Goal: Task Accomplishment & Management: Use online tool/utility

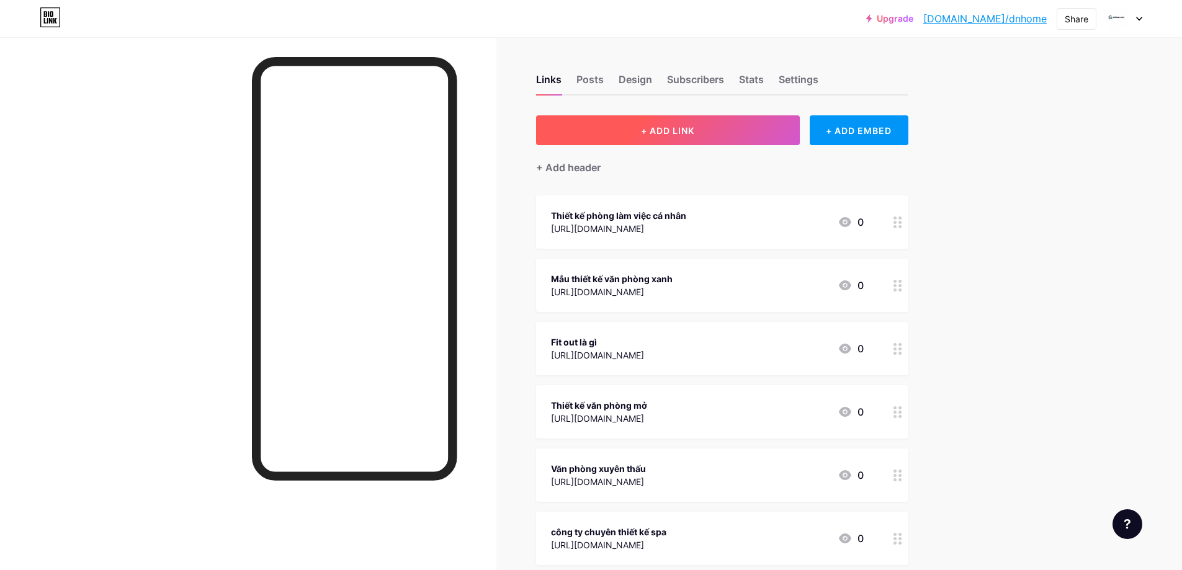
click at [698, 138] on button "+ ADD LINK" at bounding box center [668, 130] width 264 height 30
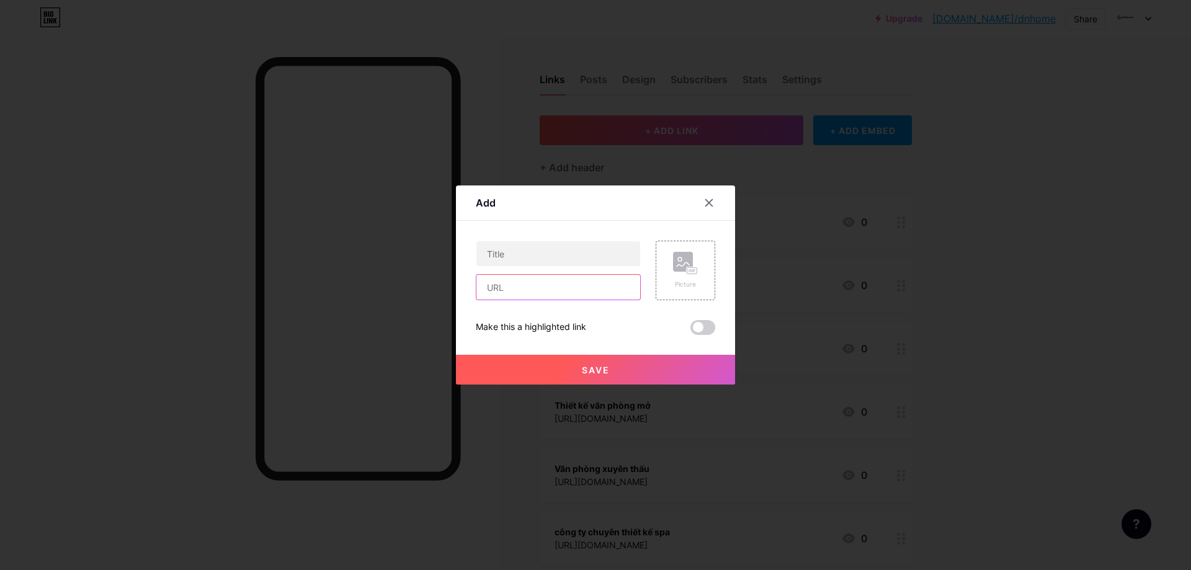
click at [537, 288] on input "text" at bounding box center [558, 287] width 164 height 25
paste input "[URL][DOMAIN_NAME]"
type input "[URL][DOMAIN_NAME]"
click at [546, 250] on input "text" at bounding box center [558, 253] width 164 height 25
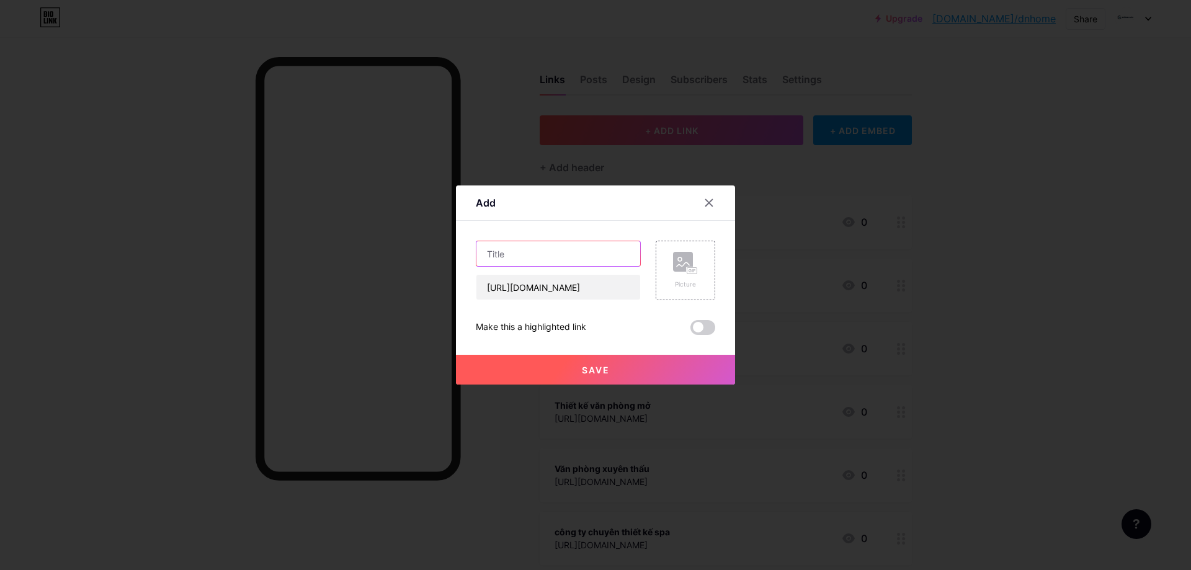
scroll to position [0, 0]
type input "Thiết kế showroom"
click at [622, 365] on button "Save" at bounding box center [595, 370] width 279 height 30
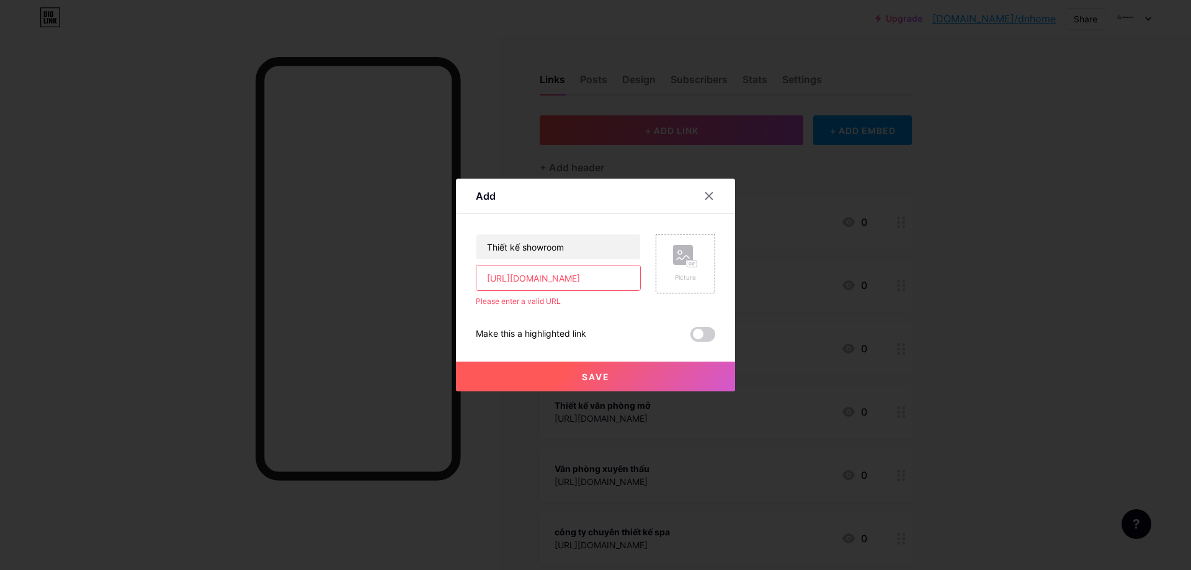
click at [568, 280] on input "[URL][DOMAIN_NAME]" at bounding box center [558, 277] width 164 height 25
click at [523, 282] on input "[URL][DOMAIN_NAME]" at bounding box center [558, 277] width 164 height 25
click at [632, 375] on button "Save" at bounding box center [595, 377] width 279 height 30
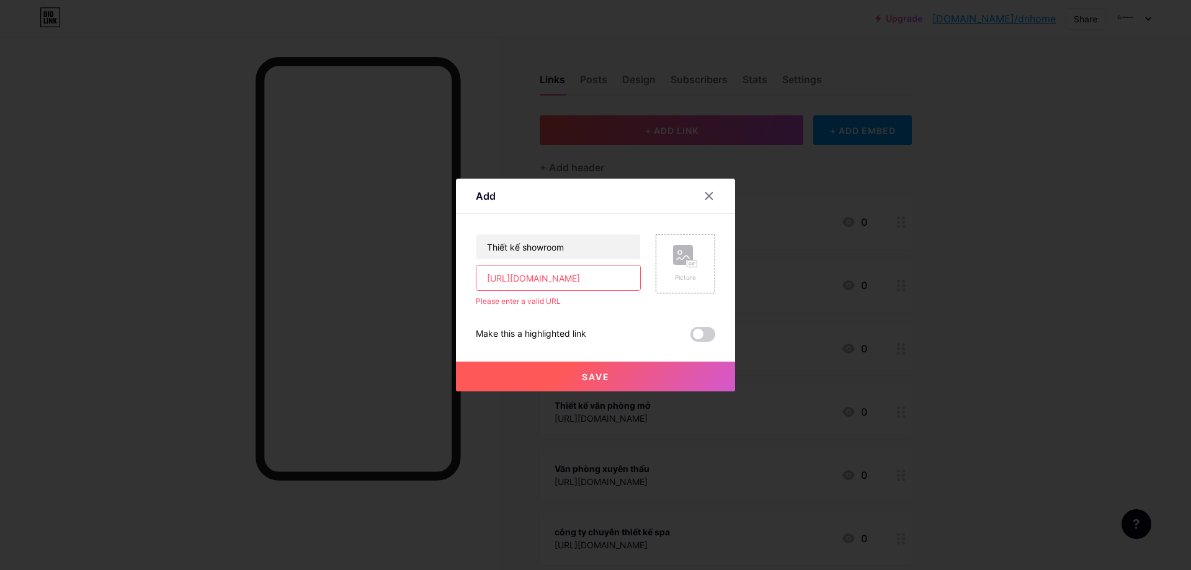
click at [601, 375] on span "Save" at bounding box center [596, 377] width 28 height 11
click at [558, 247] on input "Thiết kế showroom" at bounding box center [558, 246] width 164 height 25
click at [594, 238] on input "Thiết kế showroom" at bounding box center [558, 246] width 164 height 25
click at [713, 186] on div at bounding box center [709, 196] width 22 height 22
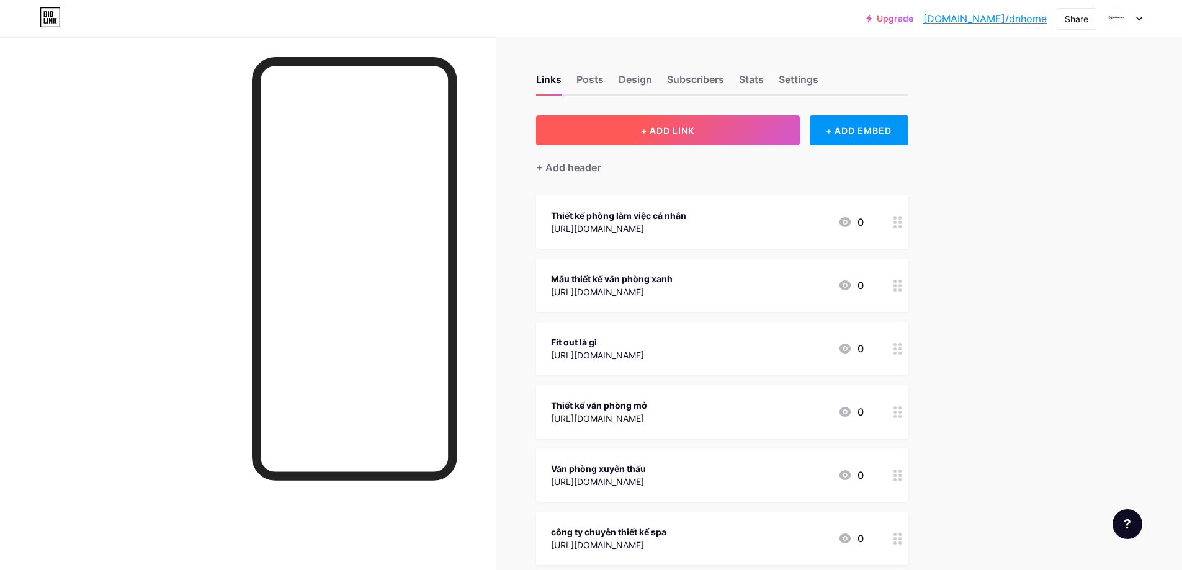
click at [691, 139] on button "+ ADD LINK" at bounding box center [668, 130] width 264 height 30
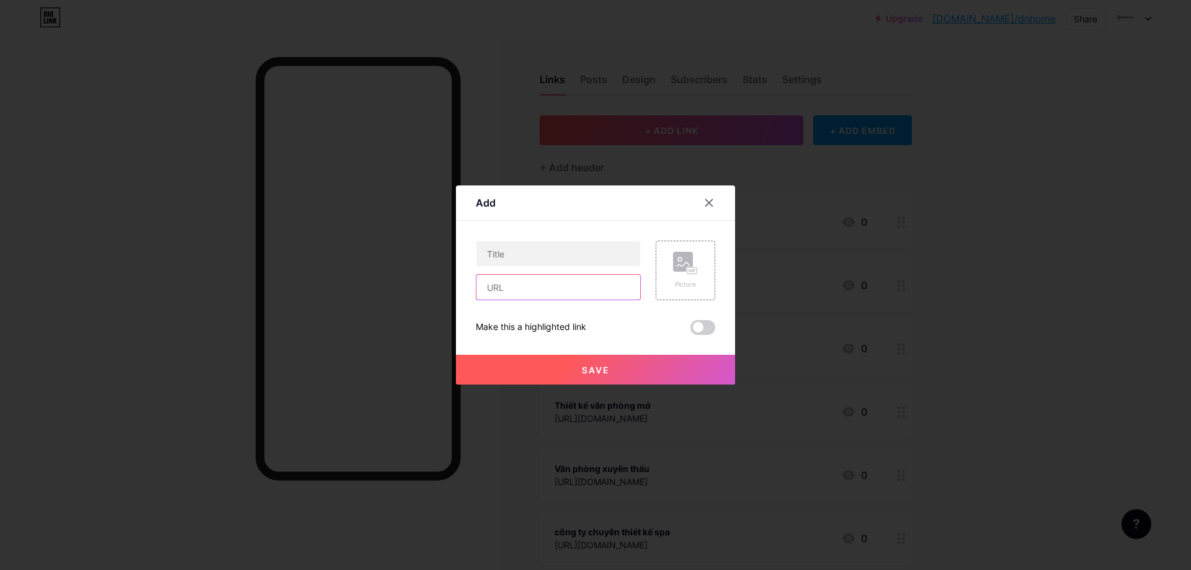
click at [504, 298] on input "text" at bounding box center [558, 287] width 164 height 25
paste input "[URL][DOMAIN_NAME]"
type input "[URL][DOMAIN_NAME]"
click at [569, 244] on input "text" at bounding box center [558, 253] width 164 height 25
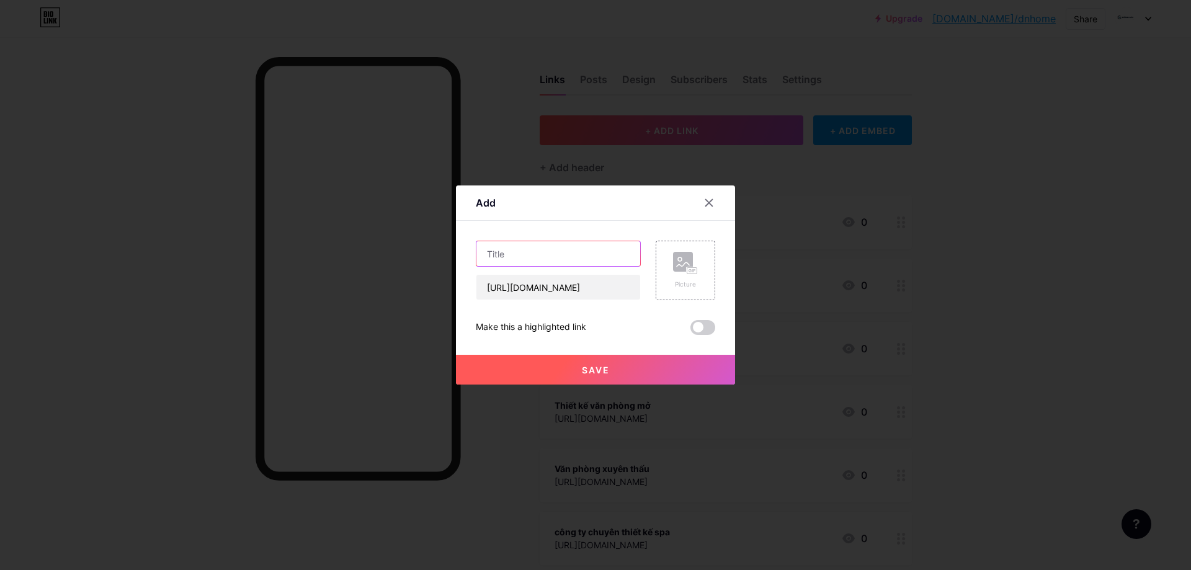
scroll to position [0, 0]
click at [597, 367] on span "Save" at bounding box center [596, 370] width 28 height 11
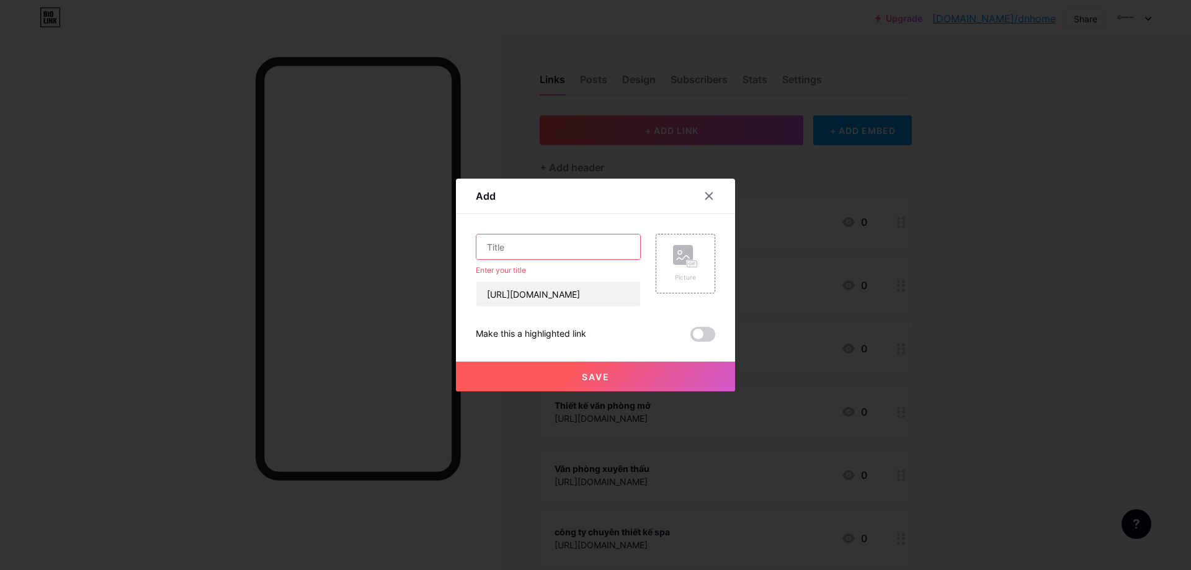
click at [587, 236] on input "text" at bounding box center [558, 246] width 164 height 25
paste input "Thiết kế showroom"
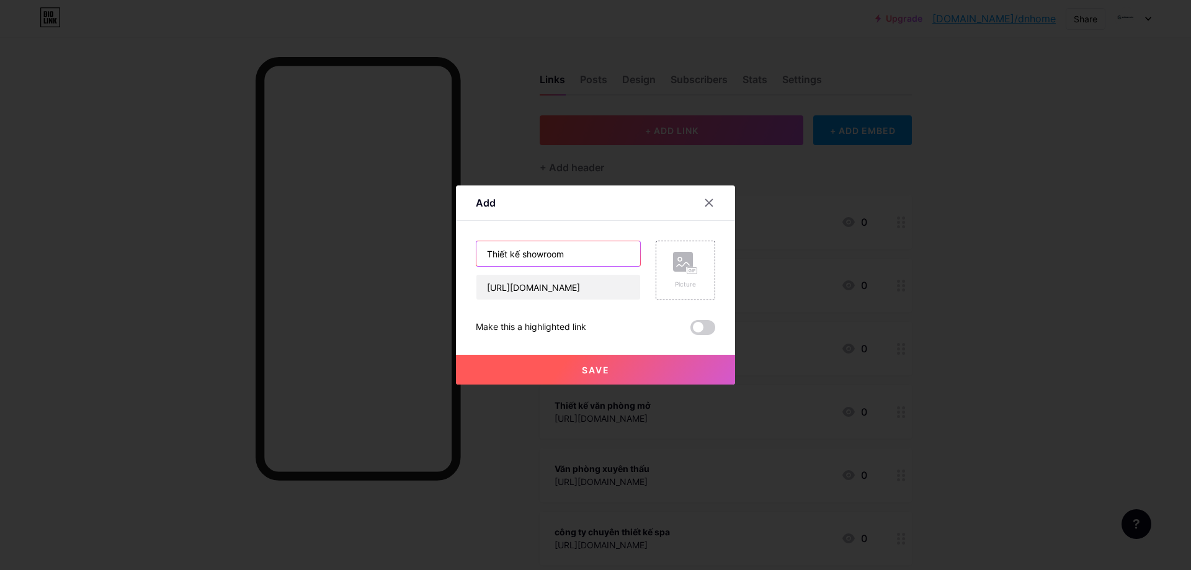
type input "Thiết kế showroom"
click at [579, 367] on button "Save" at bounding box center [595, 370] width 279 height 30
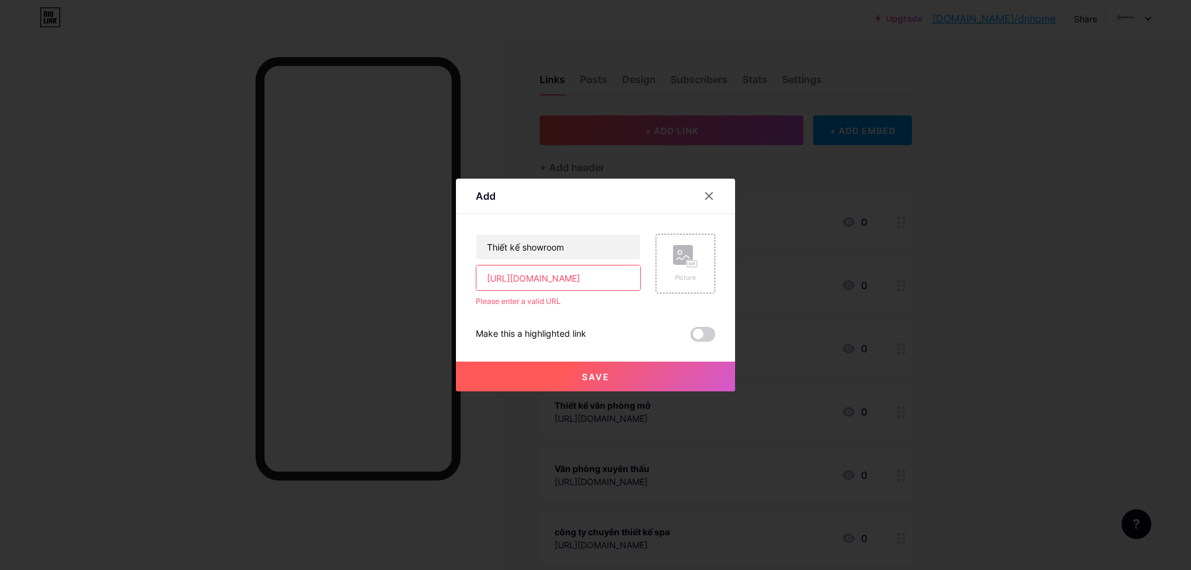
click at [579, 367] on button "Save" at bounding box center [595, 377] width 279 height 30
